Goal: Task Accomplishment & Management: Complete application form

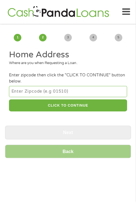
click at [54, 89] on input "number" at bounding box center [68, 91] width 118 height 11
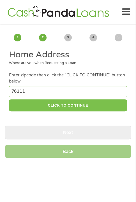
type input "76111"
click at [76, 107] on button "CLICK TO CONTINUE" at bounding box center [68, 105] width 118 height 12
type input "76111"
type input "[GEOGRAPHIC_DATA]"
select select "[US_STATE]"
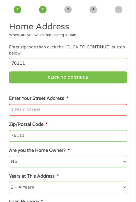
scroll to position [56, 0]
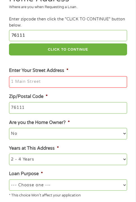
click at [34, 82] on input "Enter Your Street Address *" at bounding box center [68, 82] width 118 height 12
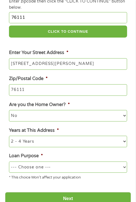
scroll to position [84, 0]
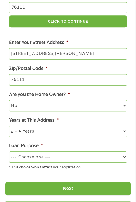
type input "[STREET_ADDRESS][PERSON_NAME]"
click at [45, 158] on select "--- Choose one --- Pay Bills Debt Consolidation Home Improvement Major Purchase…" at bounding box center [68, 156] width 118 height 11
select select "homeimprovement"
click at [9, 152] on select "--- Choose one --- Pay Bills Debt Consolidation Home Improvement Major Purchase…" at bounding box center [68, 156] width 118 height 11
click at [37, 133] on select "1 Year or less 1 - 2 Years 2 - 4 Years Over 4 Years" at bounding box center [68, 131] width 118 height 11
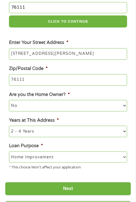
click at [32, 132] on select "1 Year or less 1 - 2 Years 2 - 4 Years Over 4 Years" at bounding box center [68, 131] width 118 height 11
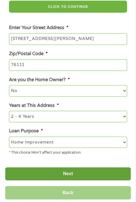
scroll to position [112, 0]
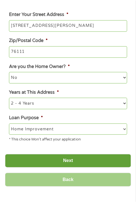
click at [68, 159] on input "Next" at bounding box center [68, 161] width 126 height 14
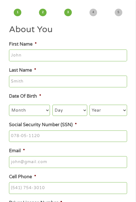
scroll to position [0, 0]
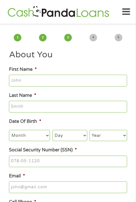
click at [31, 79] on input "First Name *" at bounding box center [68, 81] width 118 height 12
type input "[PERSON_NAME]"
click at [31, 108] on input "Last Name *" at bounding box center [68, 107] width 118 height 12
type input "sanlucar"
click at [35, 137] on select "Month 1 2 3 4 5 6 7 8 9 10 11 12" at bounding box center [29, 135] width 41 height 11
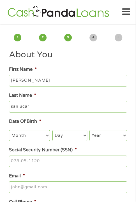
select select "11"
click at [9, 130] on select "Month 1 2 3 4 5 6 7 8 9 10 11 12" at bounding box center [29, 135] width 41 height 11
click at [62, 134] on select "Day 1 2 3 4 5 6 7 8 9 10 11 12 13 14 15 16 17 18 19 20 21 22 23 24 25 26 27 28 …" at bounding box center [69, 135] width 35 height 11
select select "17"
click at [52, 130] on select "Day 1 2 3 4 5 6 7 8 9 10 11 12 13 14 15 16 17 18 19 20 21 22 23 24 25 26 27 28 …" at bounding box center [69, 135] width 35 height 11
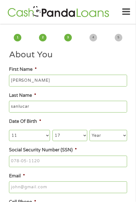
click at [96, 138] on select "Year [DATE] 2006 2005 2004 2003 2002 2001 2000 1999 1998 1997 1996 1995 1994 19…" at bounding box center [107, 135] width 37 height 11
select select "1983"
click at [89, 130] on select "Year [DATE] 2006 2005 2004 2003 2002 2001 2000 1999 1998 1997 1996 1995 1994 19…" at bounding box center [107, 135] width 37 height 11
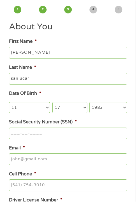
click at [25, 134] on input "___-__-____" at bounding box center [68, 134] width 118 height 12
drag, startPoint x: 18, startPoint y: 131, endPoint x: 11, endPoint y: 132, distance: 6.7
click at [11, 132] on input "___-__-____" at bounding box center [68, 134] width 118 height 12
type input "456-65-6377"
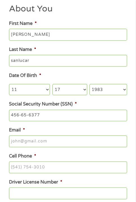
scroll to position [56, 0]
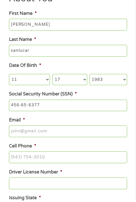
click at [24, 132] on input "Email *" at bounding box center [68, 131] width 118 height 12
type input "[EMAIL_ADDRESS][DOMAIN_NAME]"
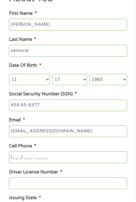
click at [15, 162] on input "(___) ___-____" at bounding box center [68, 157] width 118 height 12
drag, startPoint x: 15, startPoint y: 162, endPoint x: 11, endPoint y: 156, distance: 6.6
click at [11, 156] on input "(___) ___-____" at bounding box center [68, 157] width 118 height 12
click at [11, 157] on input "(___) ___-____" at bounding box center [68, 157] width 118 height 12
drag, startPoint x: 18, startPoint y: 158, endPoint x: 12, endPoint y: 158, distance: 5.9
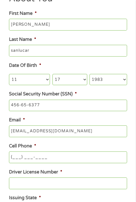
click at [12, 158] on input "(___) ___-____" at bounding box center [68, 157] width 118 height 12
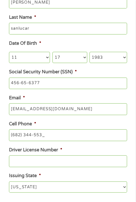
type input "[PHONE_NUMBER]"
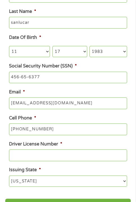
click at [29, 160] on input "Driver License Number *" at bounding box center [68, 155] width 118 height 12
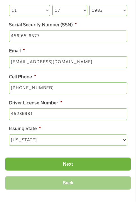
scroll to position [140, 0]
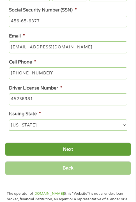
type input "45236981"
click at [69, 150] on input "Next" at bounding box center [68, 149] width 126 height 14
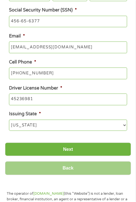
click at [69, 173] on input "Back" at bounding box center [68, 168] width 126 height 14
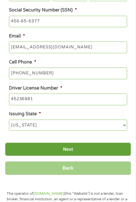
click at [66, 151] on input "Next" at bounding box center [68, 149] width 126 height 14
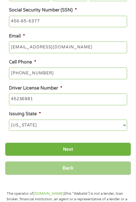
click at [124, 125] on select "[US_STATE] [US_STATE] [US_STATE] [US_STATE] [US_STATE] [US_STATE] [US_STATE] [U…" at bounding box center [68, 124] width 118 height 11
click at [9, 121] on select "[US_STATE] [US_STATE] [US_STATE] [US_STATE] [US_STATE] [US_STATE] [US_STATE] [U…" at bounding box center [68, 124] width 118 height 11
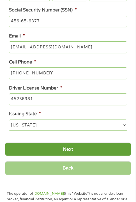
click at [63, 151] on input "Next" at bounding box center [68, 149] width 126 height 14
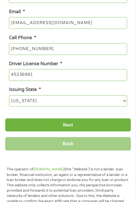
scroll to position [168, 0]
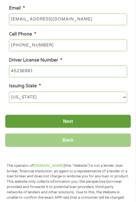
click at [69, 123] on input "Next" at bounding box center [68, 121] width 126 height 14
click at [69, 124] on input "Next" at bounding box center [68, 121] width 126 height 14
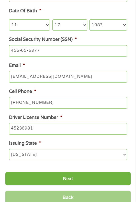
scroll to position [128, 0]
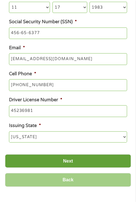
click at [69, 162] on input "Next" at bounding box center [68, 161] width 126 height 14
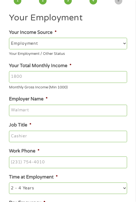
scroll to position [0, 0]
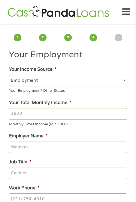
click at [25, 115] on input "Your Total Monthly Income *" at bounding box center [68, 114] width 118 height 12
type input "6500"
click at [31, 151] on input "Employer Name *" at bounding box center [68, 148] width 118 height 12
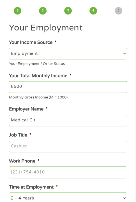
scroll to position [28, 0]
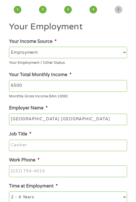
type input "[GEOGRAPHIC_DATA] [GEOGRAPHIC_DATA]"
click at [35, 147] on input "Job Title *" at bounding box center [68, 146] width 118 height 12
type input "manager"
type input "(___) ___-____"
click at [31, 173] on input "(___) ___-____" at bounding box center [68, 171] width 118 height 12
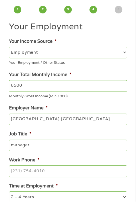
drag, startPoint x: 31, startPoint y: 173, endPoint x: 8, endPoint y: 169, distance: 23.4
click at [8, 169] on li "Work Phone *" at bounding box center [68, 167] width 126 height 20
click at [11, 170] on input "(___) ___-____" at bounding box center [68, 171] width 118 height 12
type input "[PHONE_NUMBER]"
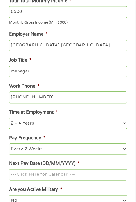
scroll to position [112, 0]
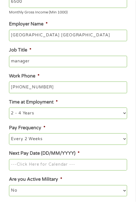
click at [33, 167] on input "Next Pay Date (DD/MM/YYYY) *" at bounding box center [68, 165] width 118 height 12
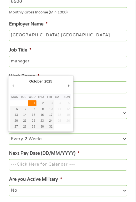
type input "[DATE]"
drag, startPoint x: 34, startPoint y: 102, endPoint x: 37, endPoint y: 105, distance: 4.2
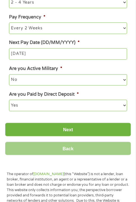
scroll to position [224, 0]
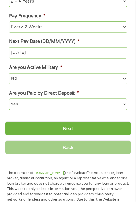
click at [46, 29] on select "--- Choose one --- Every 2 Weeks Every Week Monthly Semi-Monthly" at bounding box center [68, 26] width 118 height 11
click at [9, 23] on select "--- Choose one --- Every 2 Weeks Every Week Monthly Semi-Monthly" at bounding box center [68, 26] width 118 height 11
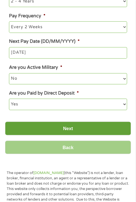
click at [66, 129] on input "Next" at bounding box center [68, 128] width 126 height 14
click at [69, 132] on input "Next" at bounding box center [68, 128] width 126 height 14
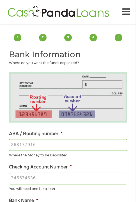
scroll to position [28, 0]
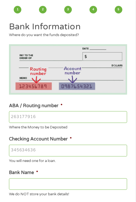
click at [30, 119] on input "ABA / Routing number *" at bounding box center [68, 117] width 118 height 12
type input "121042882"
click at [24, 149] on input "Checking Account Number *" at bounding box center [68, 151] width 118 height 12
type input "52"
type input "[PERSON_NAME] FARGO BANK NA"
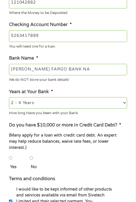
scroll to position [140, 0]
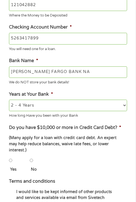
type input "5263417899"
click at [34, 106] on select "2 - 4 Years 6 - 12 Months 1 - 2 Years Over 4 Years" at bounding box center [68, 105] width 118 height 11
click at [9, 101] on select "2 - 4 Years 6 - 12 Months 1 - 2 Years Over 4 Years" at bounding box center [68, 105] width 118 height 11
click at [30, 155] on input "No" at bounding box center [31, 160] width 3 height 11
radio input "true"
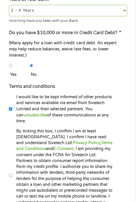
scroll to position [252, 0]
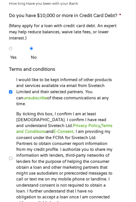
click at [10, 152] on input "By ticking this box, I confirm I am at least [DEMOGRAPHIC_DATA]. I confirm I ha…" at bounding box center [10, 157] width 3 height 11
checkbox input "true"
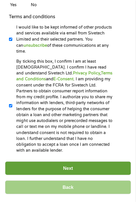
scroll to position [308, 0]
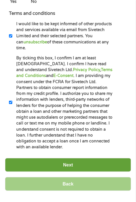
click at [64, 158] on input "Next" at bounding box center [68, 165] width 126 height 14
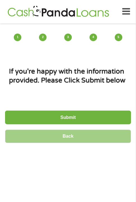
scroll to position [0, 0]
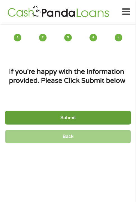
click at [71, 119] on input "Submit" at bounding box center [68, 118] width 126 height 14
